Goal: Find specific page/section: Find specific page/section

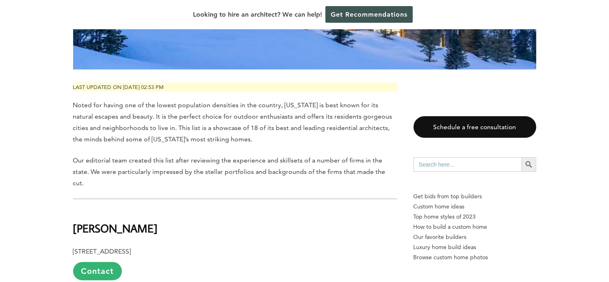
scroll to position [325, 0]
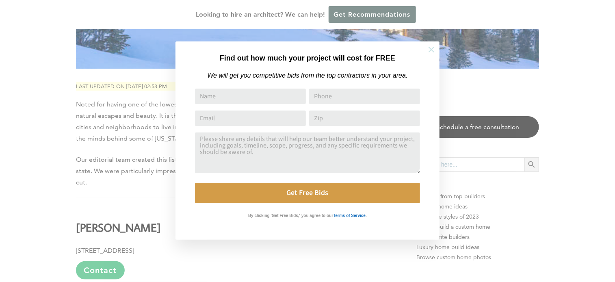
click at [429, 47] on icon at bounding box center [431, 49] width 9 height 9
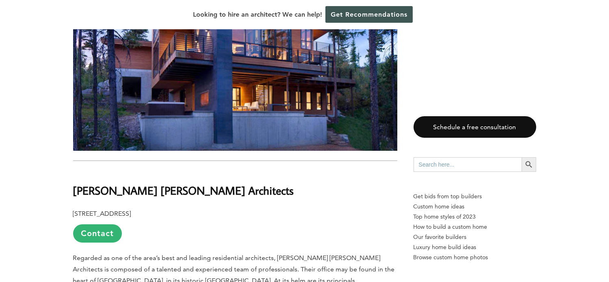
scroll to position [5701, 0]
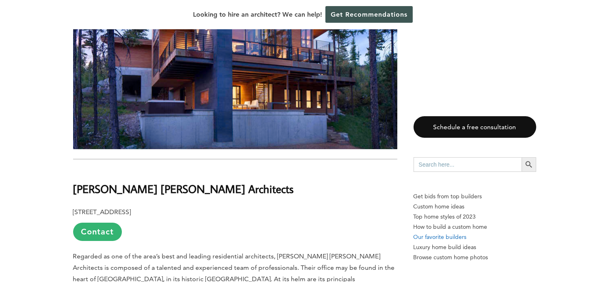
click at [430, 235] on p "Our favorite builders" at bounding box center [474, 237] width 123 height 10
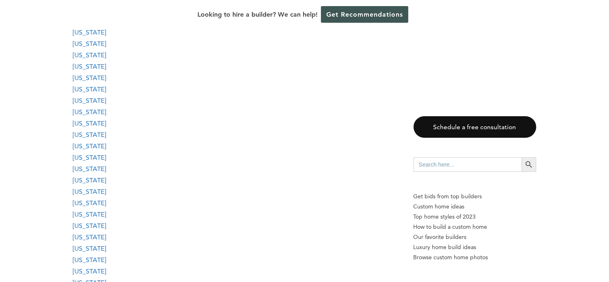
scroll to position [991, 0]
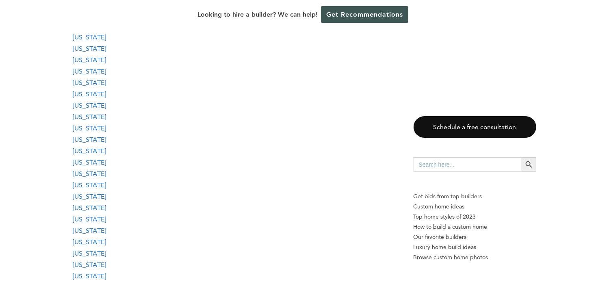
click at [88, 63] on link "Montana" at bounding box center [89, 60] width 33 height 8
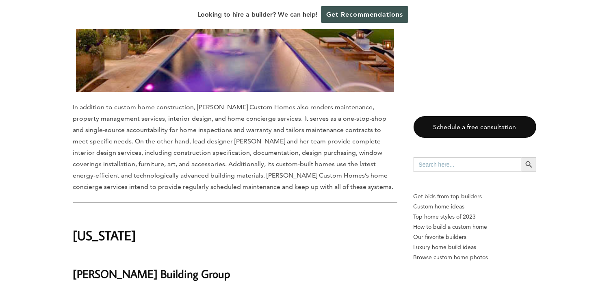
scroll to position [2563, 0]
